Goal: Task Accomplishment & Management: Use online tool/utility

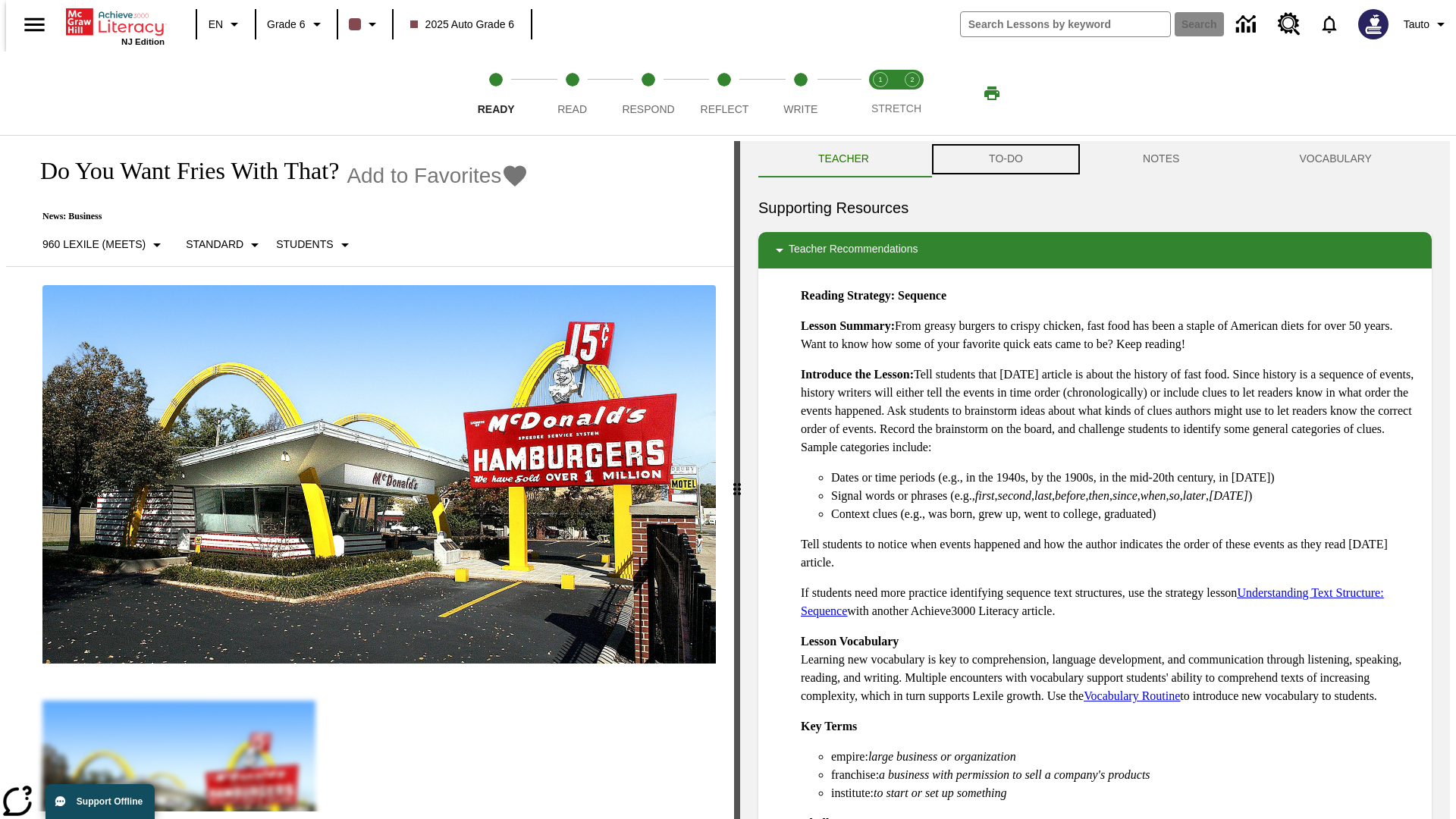
click at [1005, 159] on button "TO-DO" at bounding box center [1006, 159] width 154 height 36
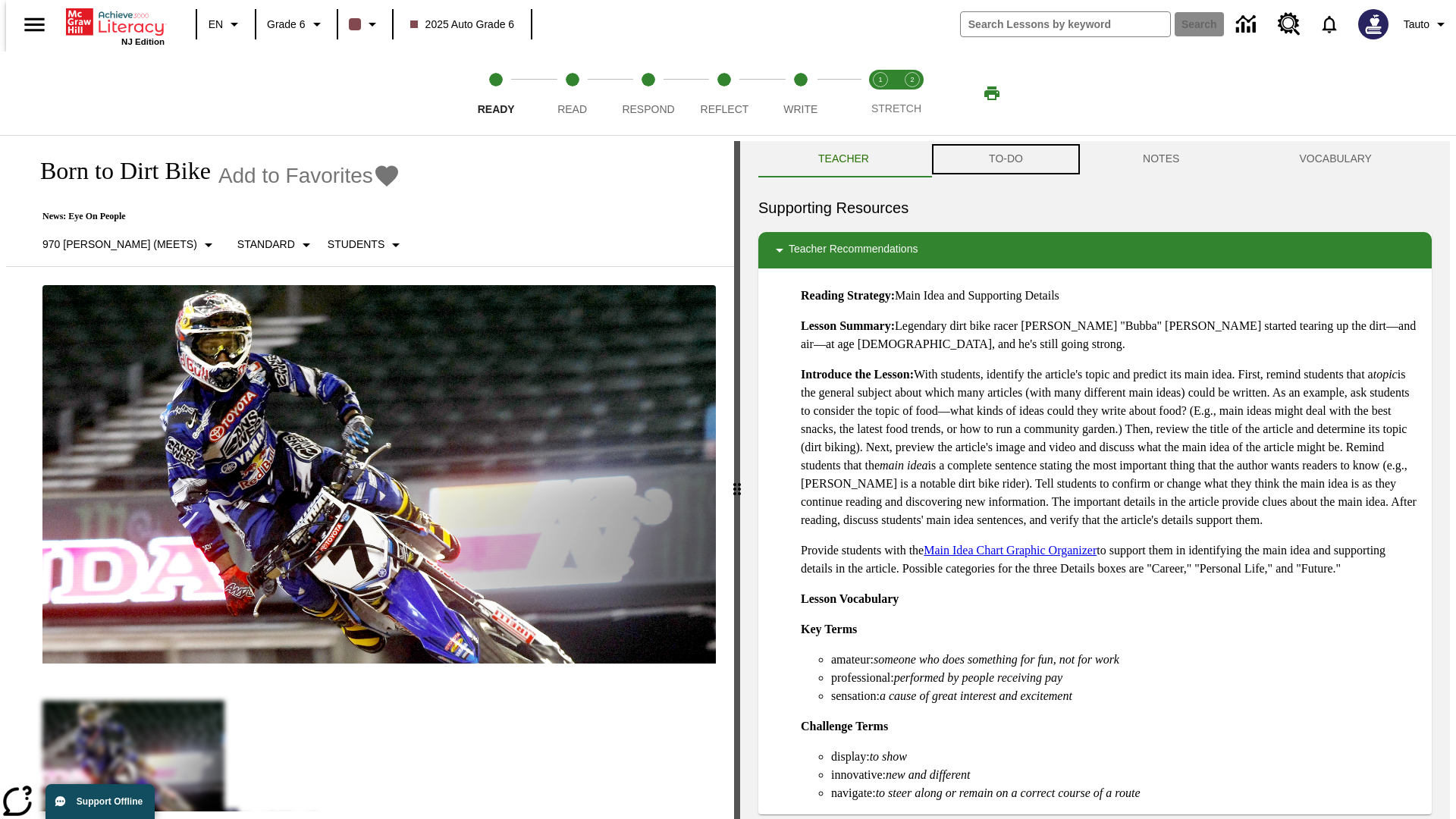
click at [1005, 159] on button "TO-DO" at bounding box center [1006, 159] width 154 height 36
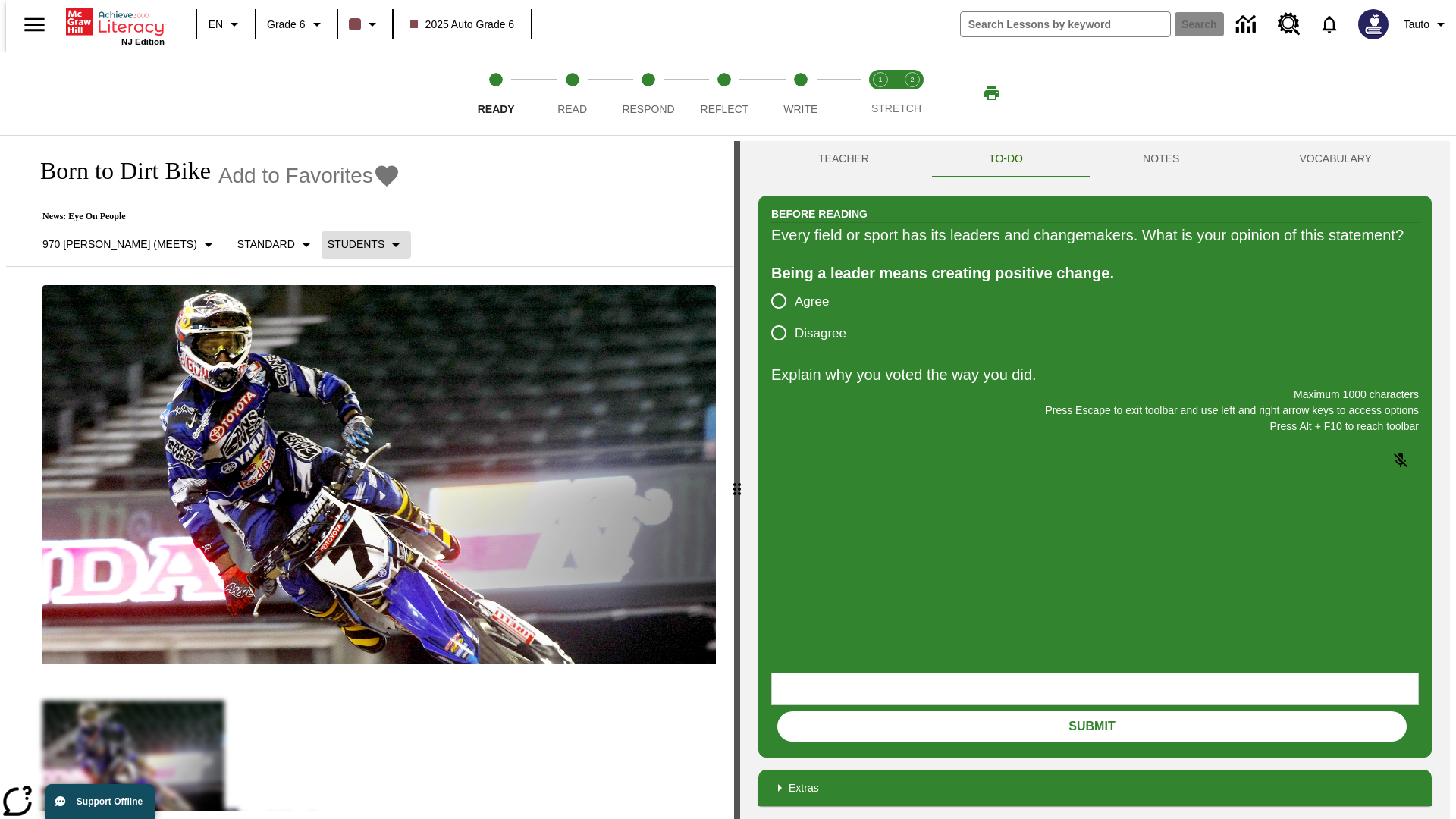
click at [328, 244] on p "Students" at bounding box center [356, 245] width 57 height 16
